Goal: Navigation & Orientation: Find specific page/section

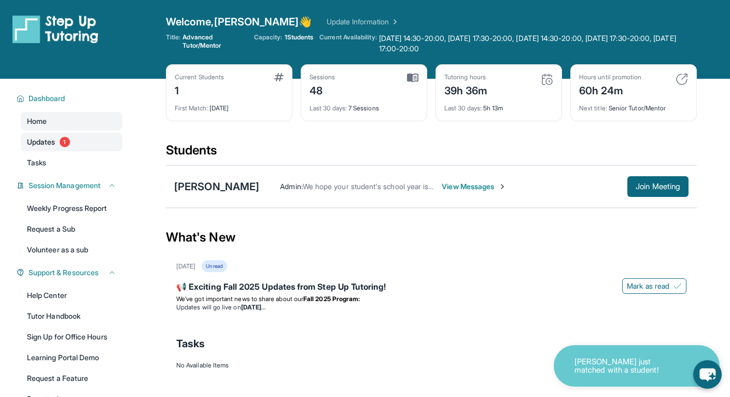
click at [101, 139] on link "Updates 1" at bounding box center [72, 142] width 102 height 19
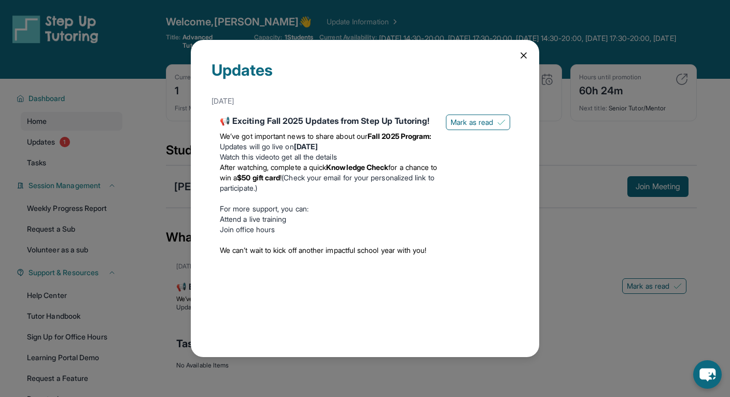
click at [157, 167] on div "Updates August 27th 📢 Exciting Fall 2025 Updates from Step Up Tutoring! We’ve g…" at bounding box center [365, 198] width 730 height 397
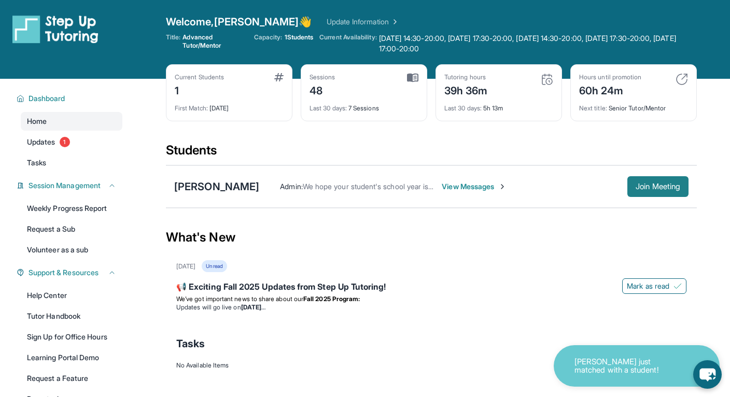
click at [647, 184] on span "Join Meeting" at bounding box center [658, 187] width 45 height 6
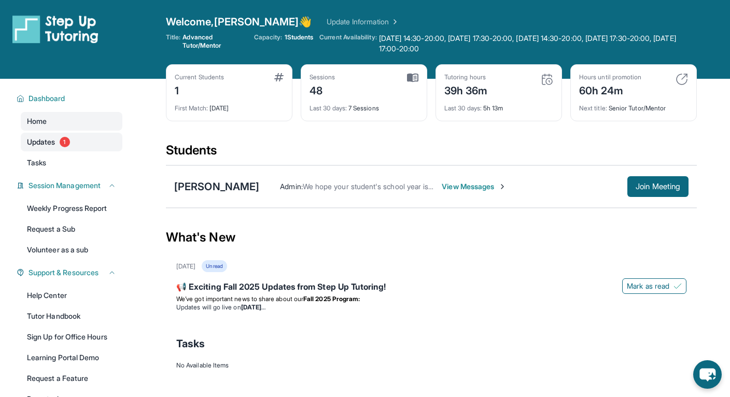
click at [80, 145] on link "Updates 1" at bounding box center [72, 142] width 102 height 19
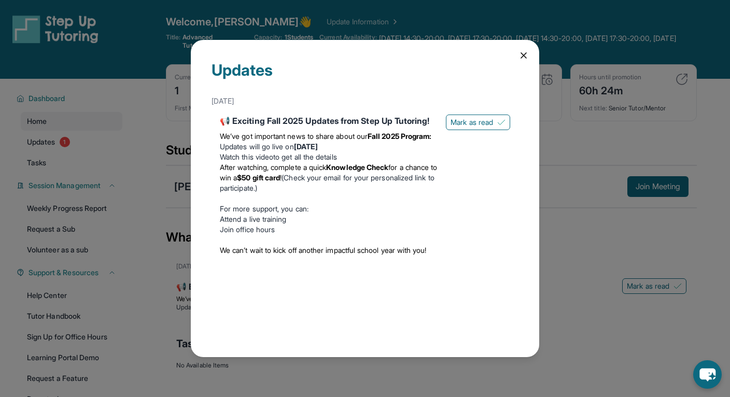
click at [169, 156] on div "Updates August 27th 📢 Exciting Fall 2025 Updates from Step Up Tutoring! We’ve g…" at bounding box center [365, 198] width 730 height 397
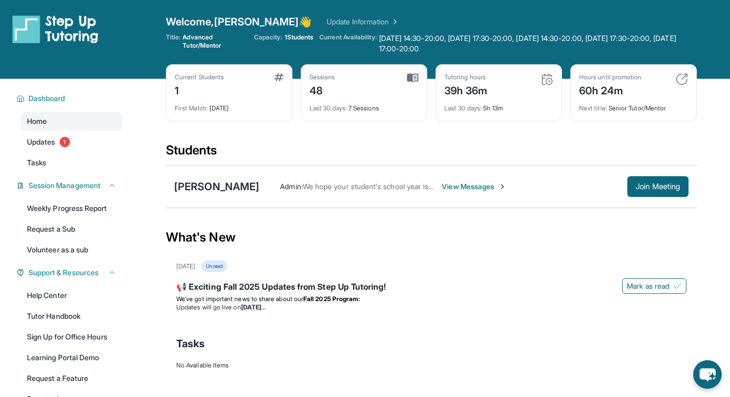
click at [169, 156] on div "Students" at bounding box center [431, 153] width 531 height 23
click at [389, 21] on img at bounding box center [394, 22] width 10 height 10
